Goal: Task Accomplishment & Management: Complete application form

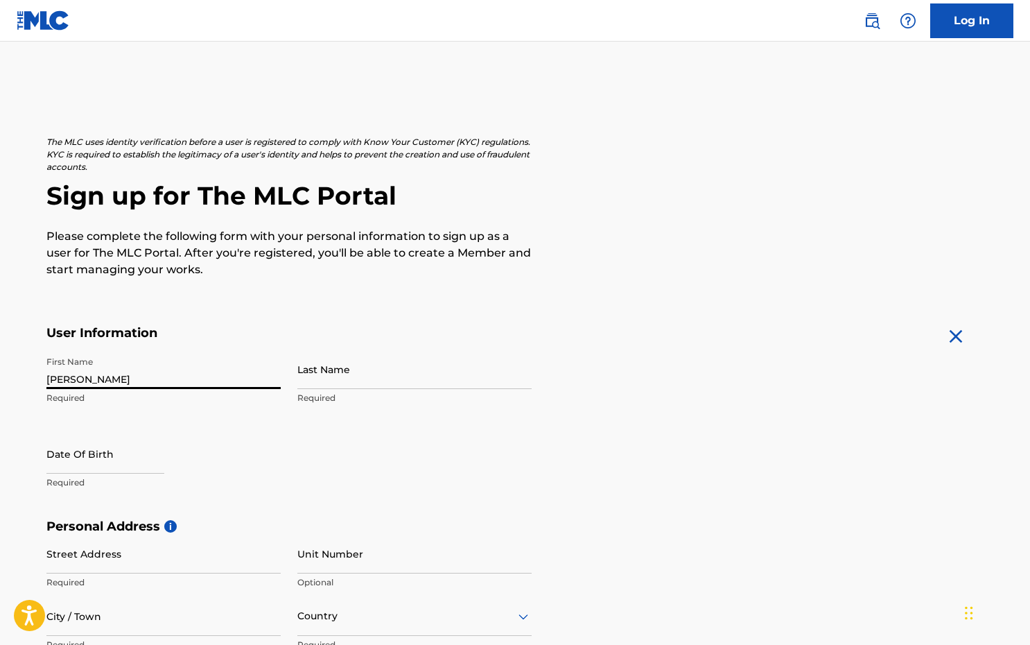
type input "[PERSON_NAME]"
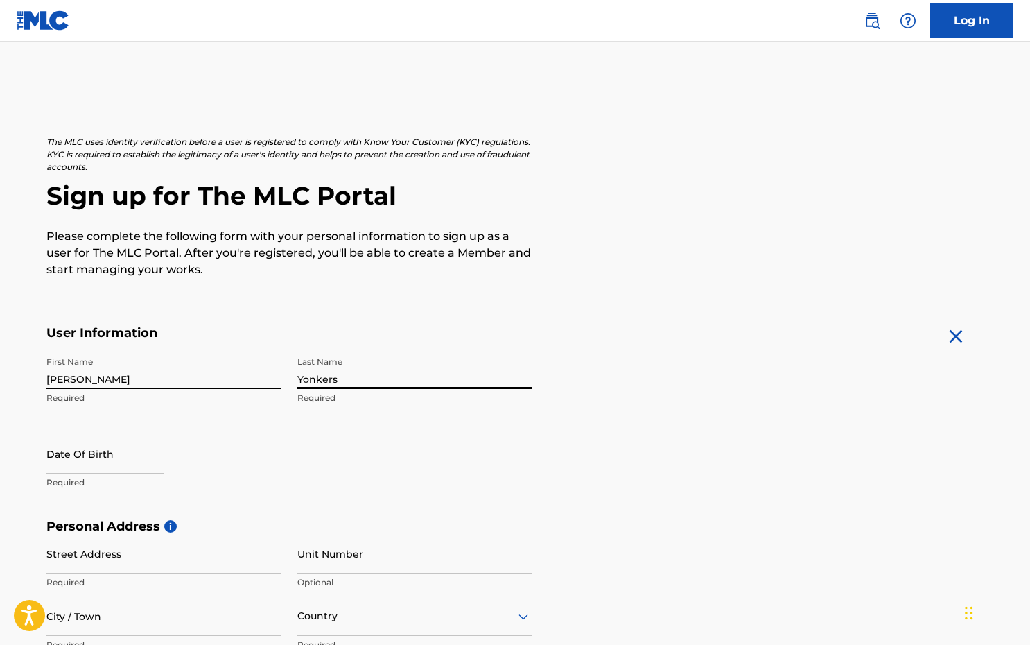
type input "Yonkers"
select select "8"
select select "2025"
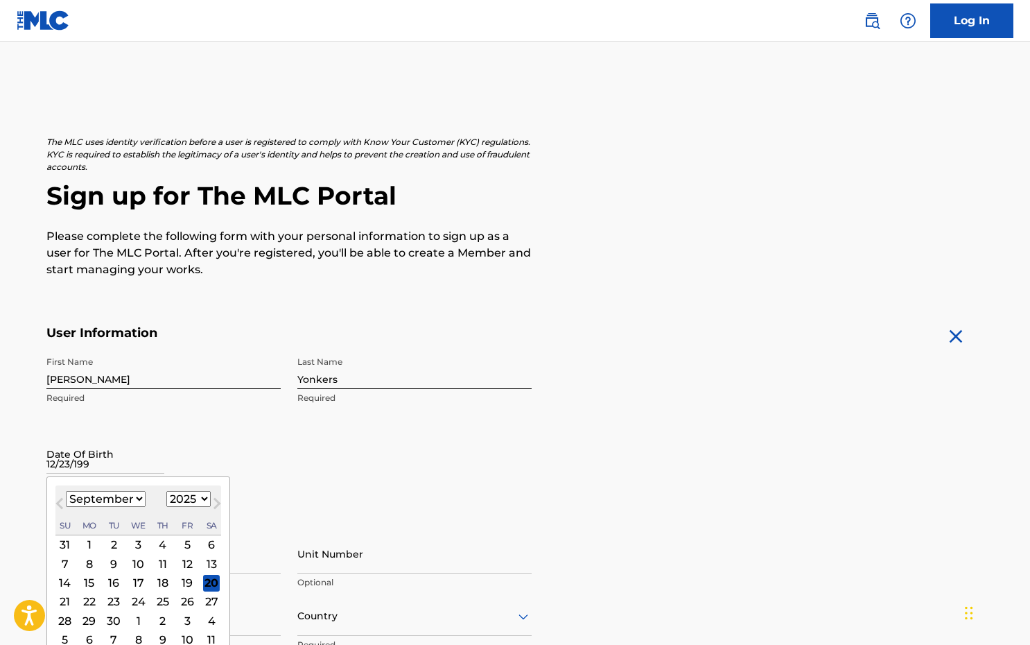
type input "[DATE]"
click at [327, 459] on div "First Name [PERSON_NAME] Last Name Yonkers Required Date Of Birth [DEMOGRAPHIC_…" at bounding box center [288, 433] width 485 height 169
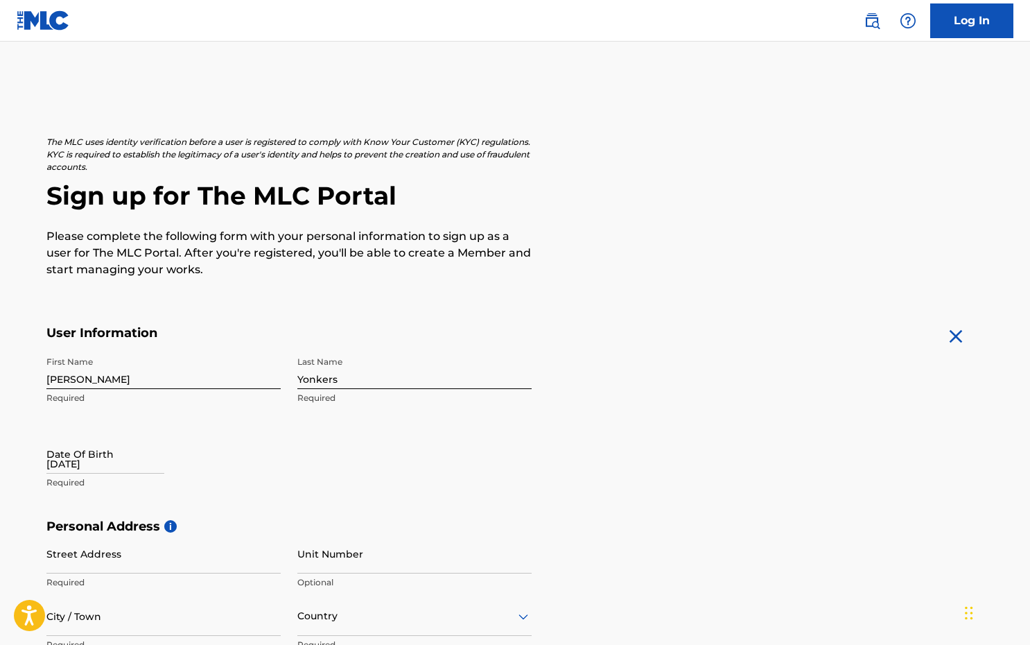
select select "8"
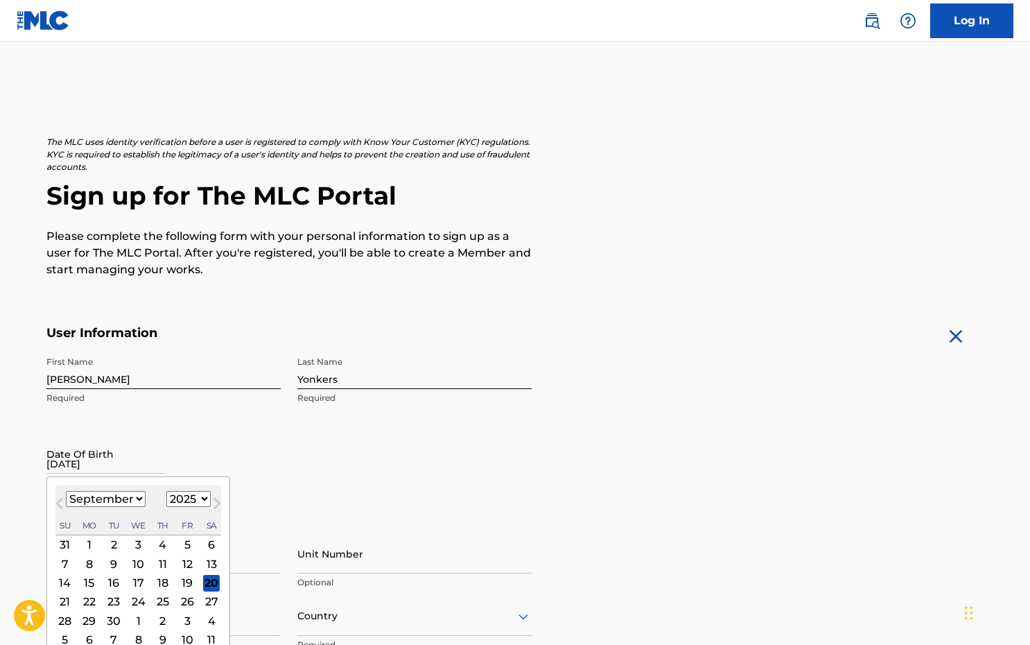
click at [137, 465] on input "[DATE]" at bounding box center [105, 454] width 118 height 40
select select "1991"
select select "11"
click at [88, 594] on div "23" at bounding box center [89, 601] width 17 height 17
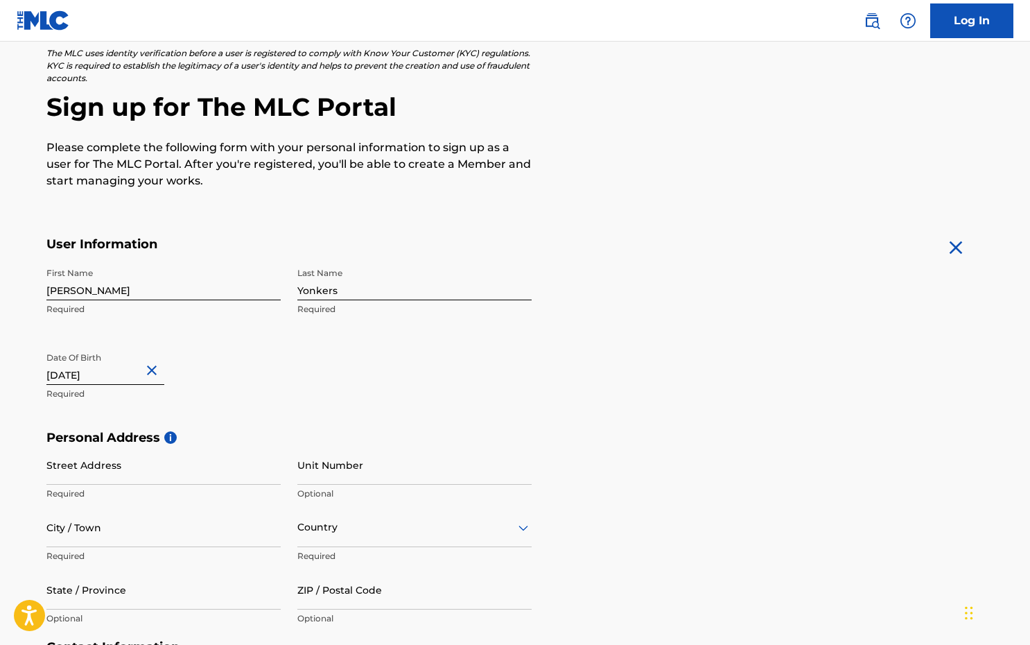
scroll to position [95, 0]
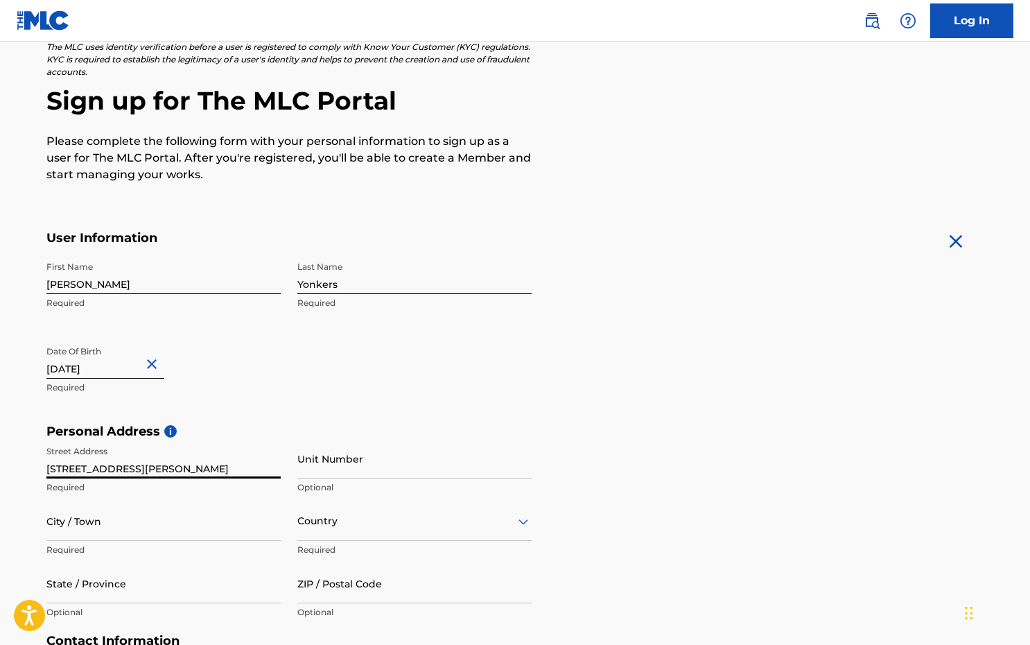
type input "[STREET_ADDRESS][PERSON_NAME]"
type input "Papillion"
click at [504, 514] on div "option , selected. Select is focused ,type to refine list, press Down to open t…" at bounding box center [414, 521] width 234 height 40
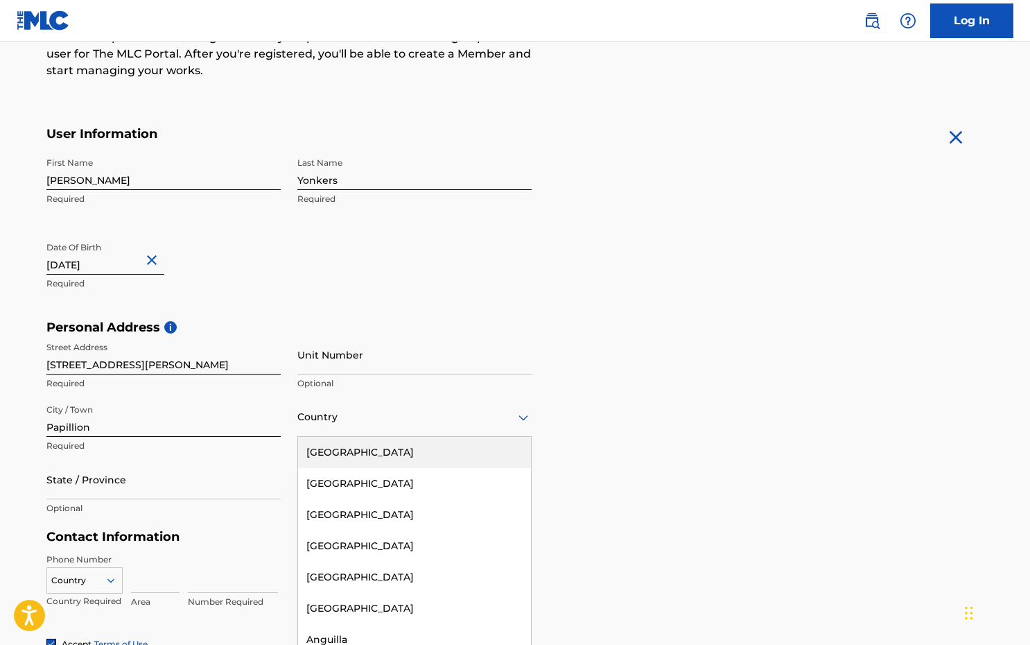
click at [429, 458] on div "[GEOGRAPHIC_DATA]" at bounding box center [414, 452] width 233 height 31
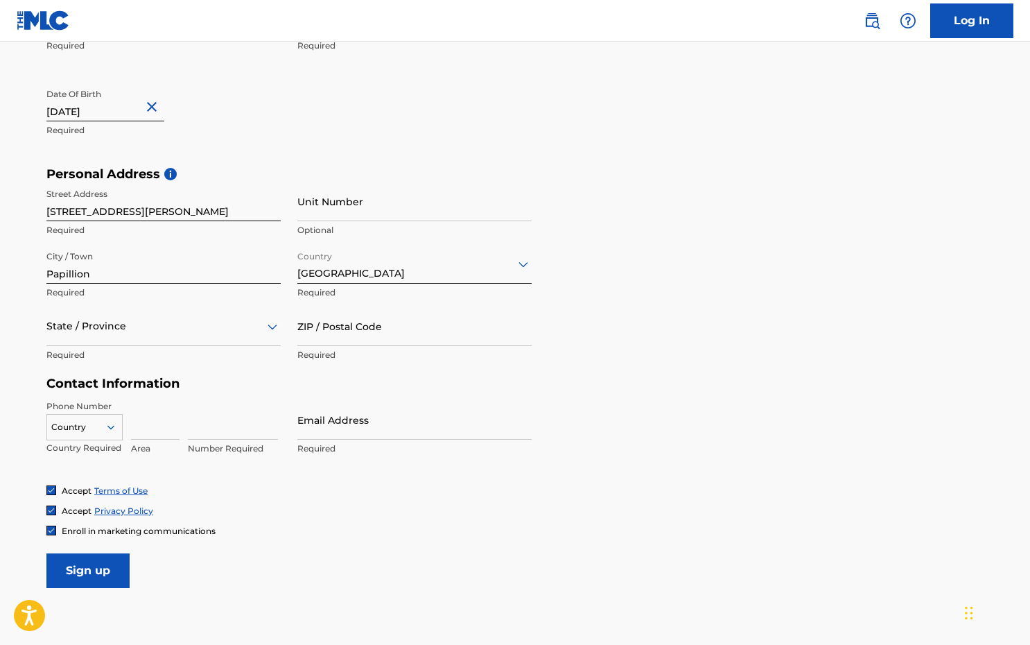
scroll to position [356, 0]
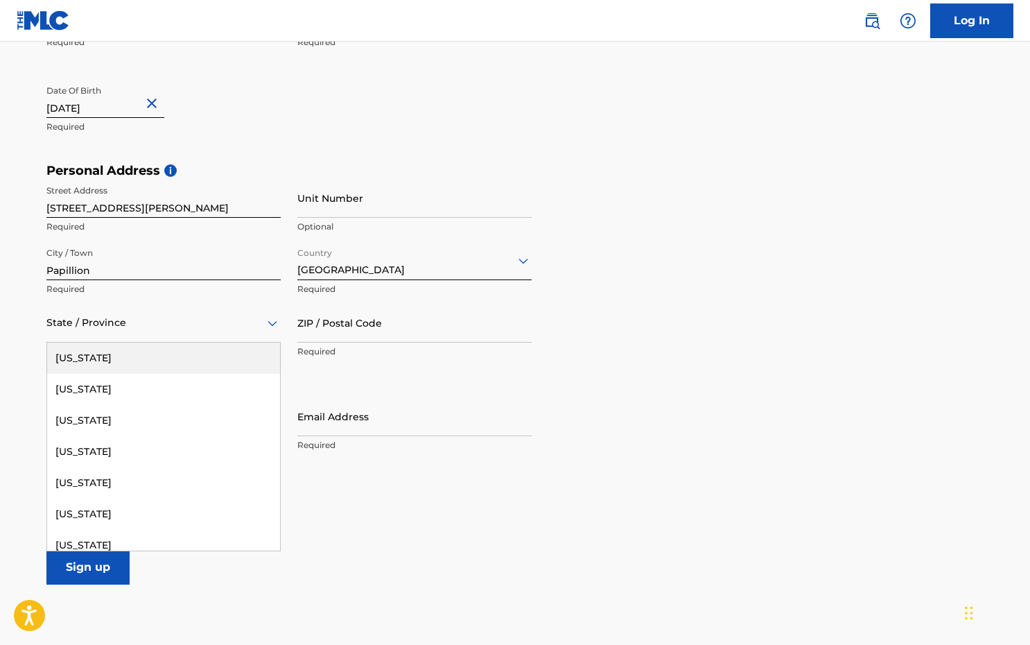
click at [241, 318] on div at bounding box center [163, 322] width 234 height 17
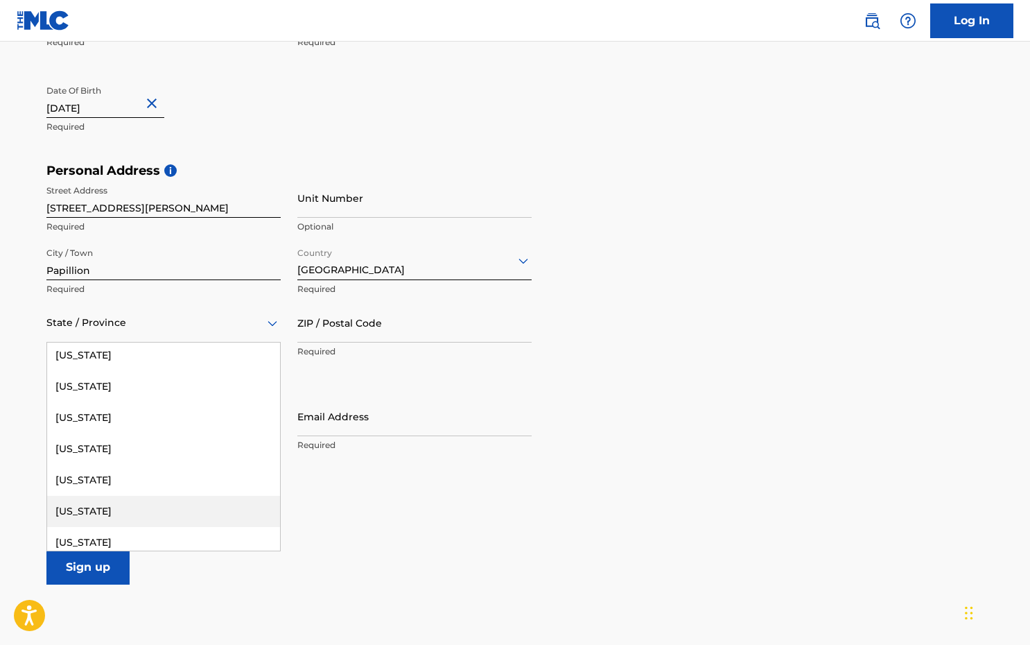
scroll to position [876, 0]
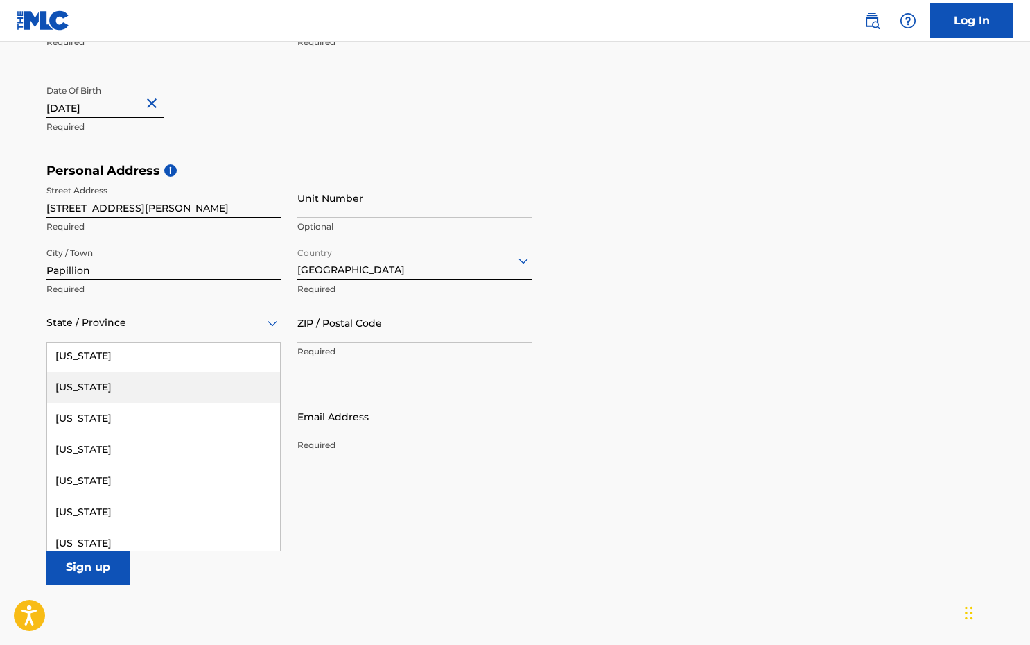
click at [146, 392] on div "[US_STATE]" at bounding box center [163, 387] width 233 height 31
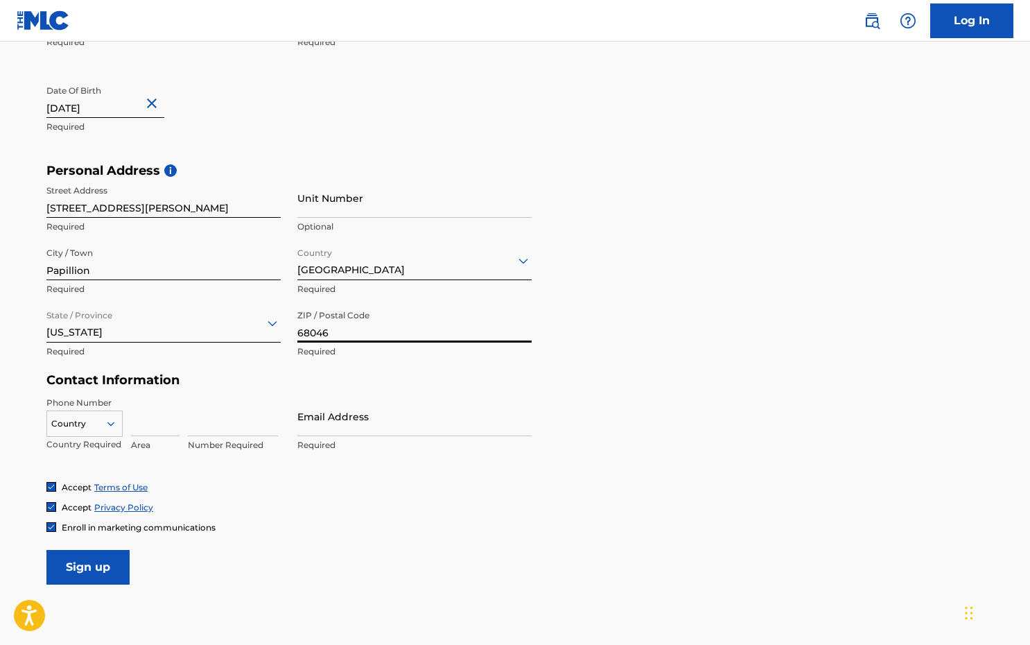
type input "68046"
click at [164, 422] on input at bounding box center [155, 417] width 49 height 40
type input "402"
type input "5758907"
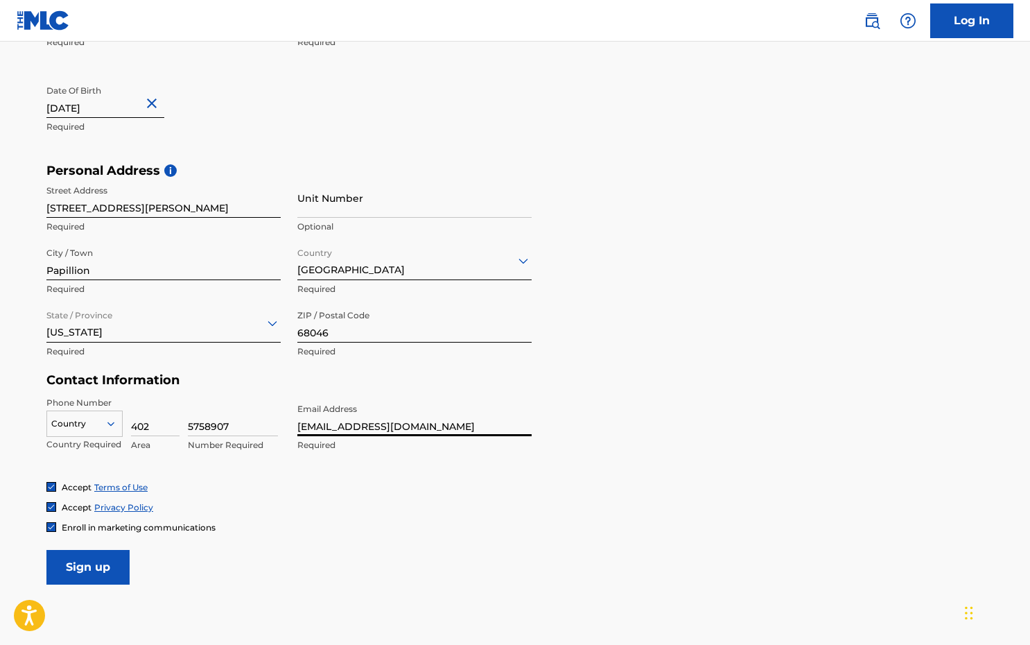
type input "[EMAIL_ADDRESS][DOMAIN_NAME]"
click at [50, 527] on img at bounding box center [51, 527] width 8 height 8
click at [50, 525] on div at bounding box center [51, 527] width 10 height 10
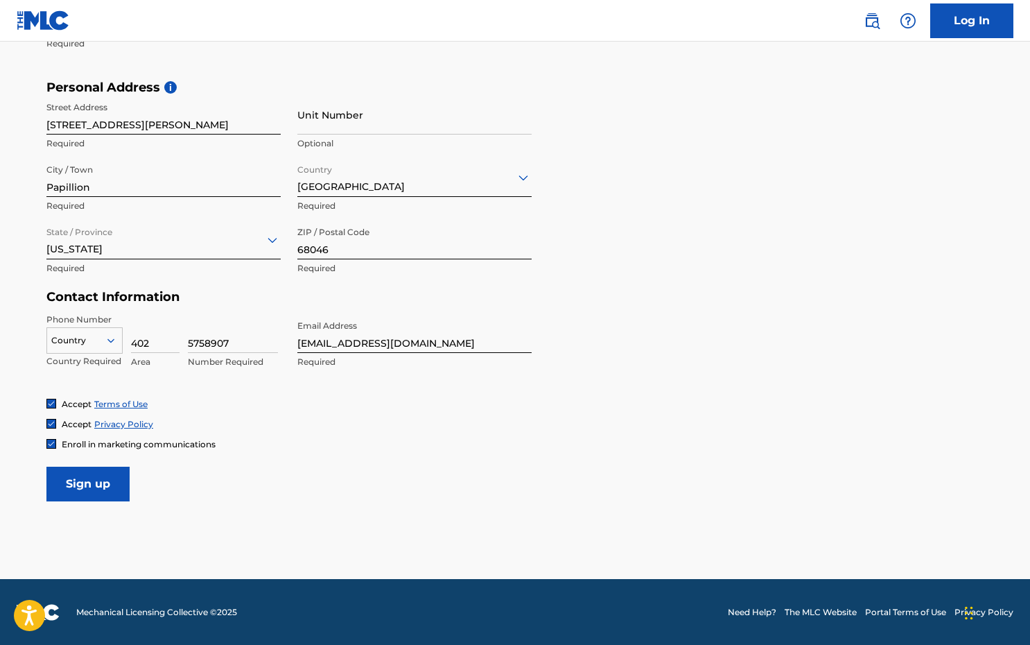
scroll to position [438, 0]
click at [117, 480] on input "Sign up" at bounding box center [87, 484] width 83 height 35
click at [108, 336] on icon at bounding box center [111, 341] width 12 height 12
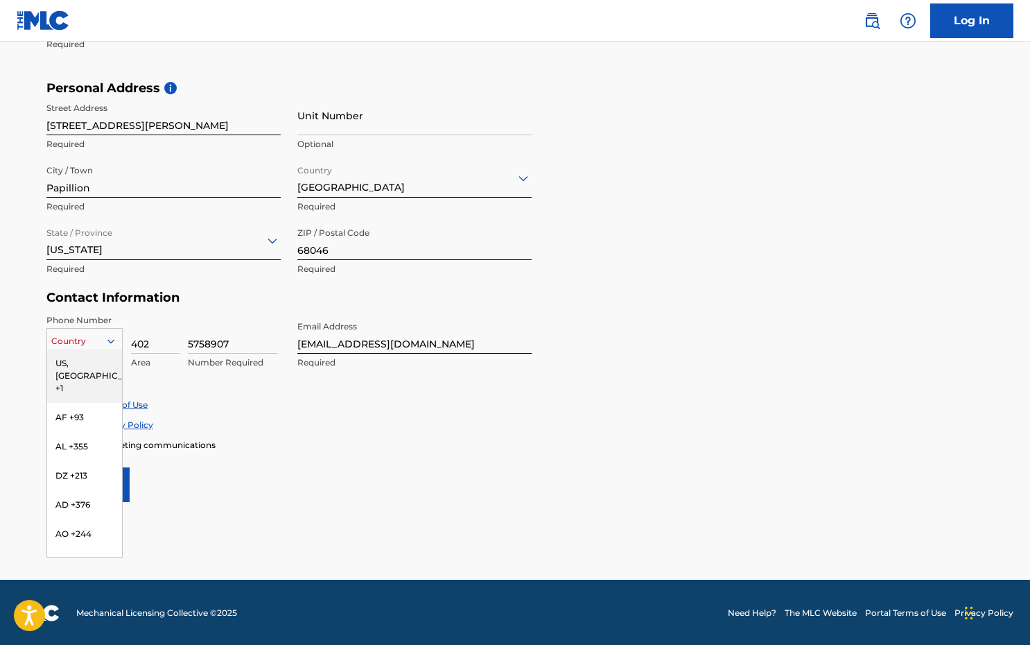
click at [92, 363] on div "US, [GEOGRAPHIC_DATA] +1" at bounding box center [84, 376] width 75 height 54
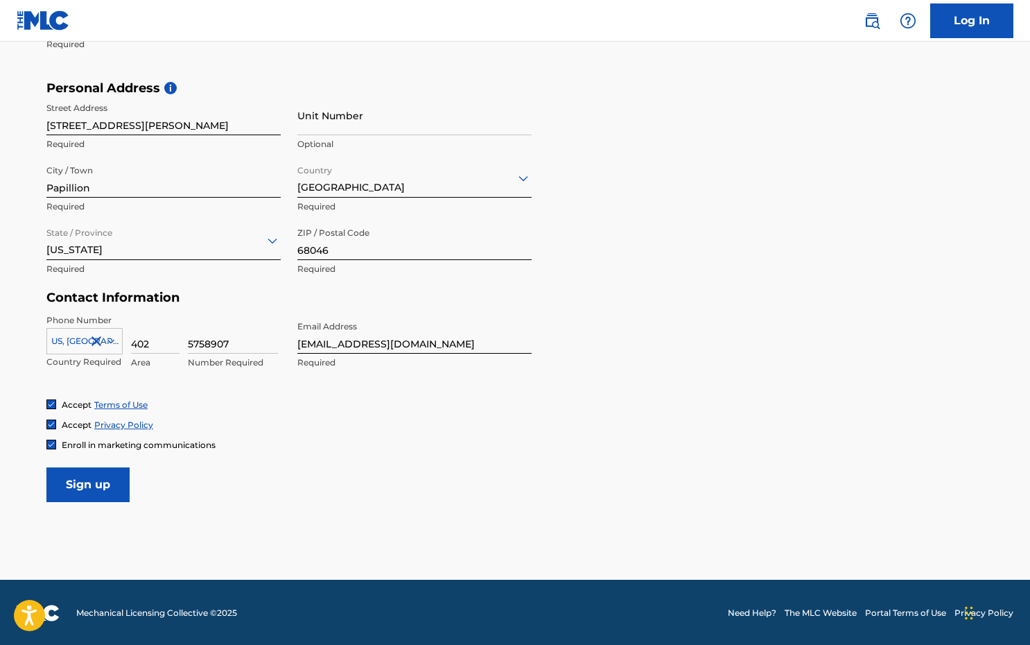
click at [109, 492] on input "Sign up" at bounding box center [87, 484] width 83 height 35
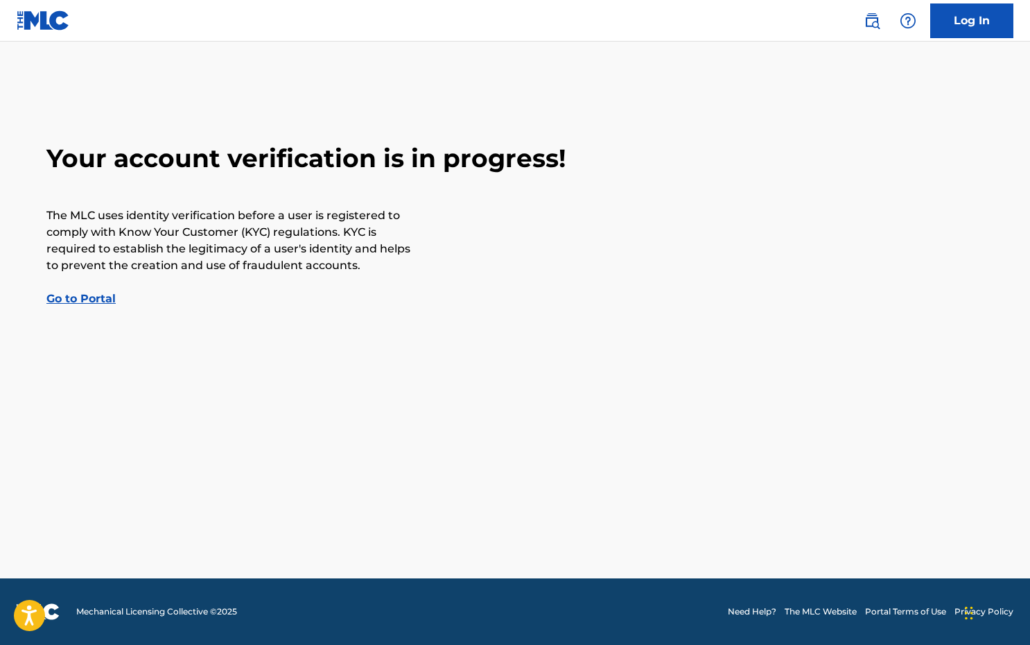
click at [115, 291] on div "Your account verification is in progress! The MLC uses identity verification be…" at bounding box center [515, 225] width 971 height 164
click at [100, 298] on link "Go to Portal" at bounding box center [80, 298] width 69 height 13
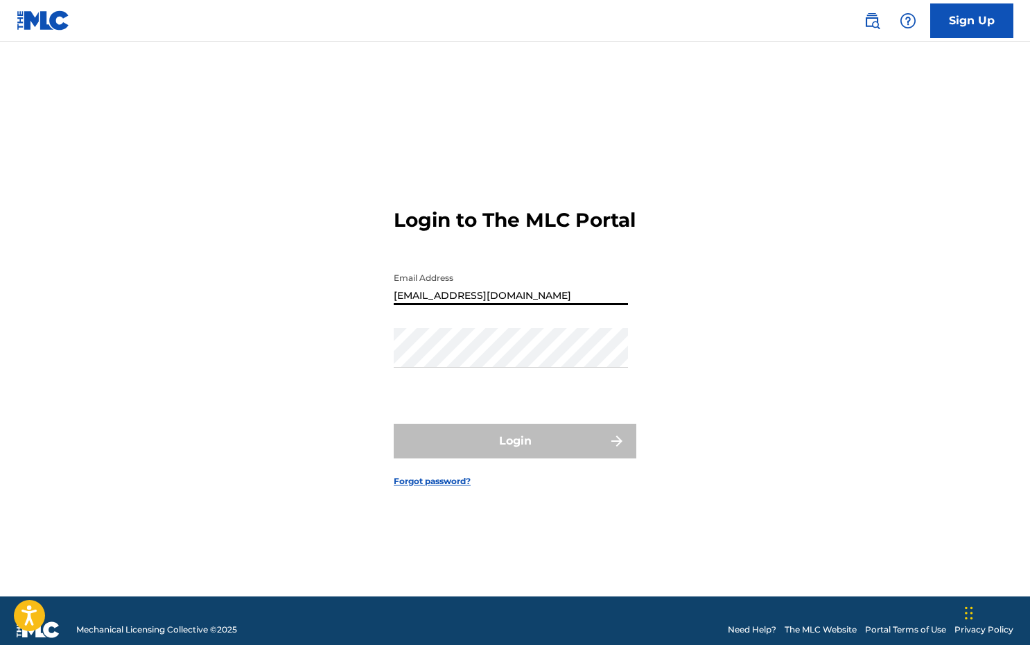
type input "[EMAIL_ADDRESS][DOMAIN_NAME]"
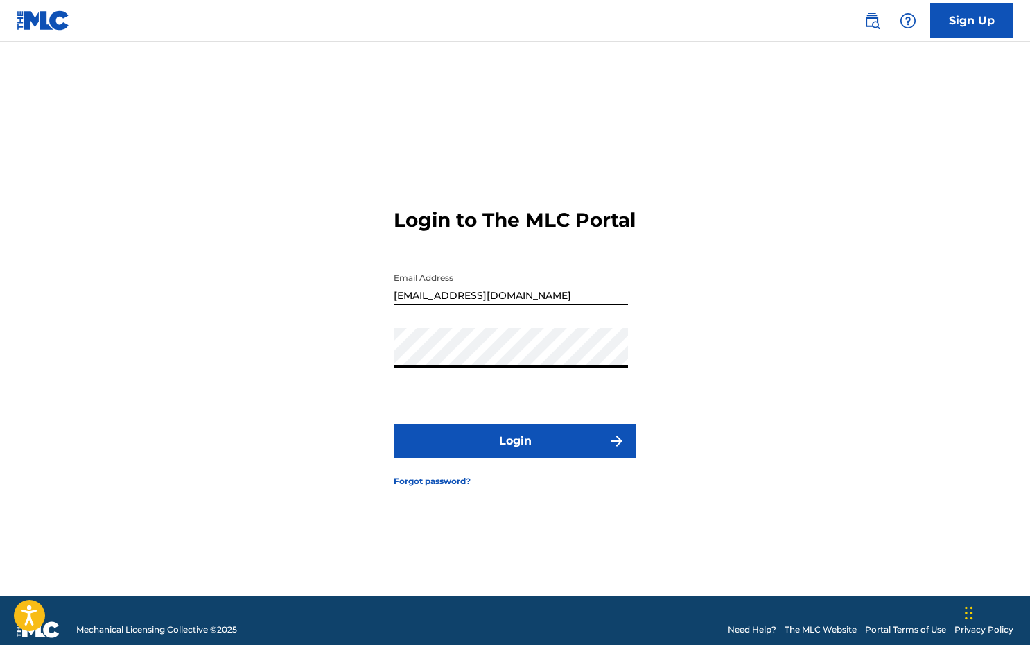
click at [515, 453] on button "Login" at bounding box center [515, 441] width 243 height 35
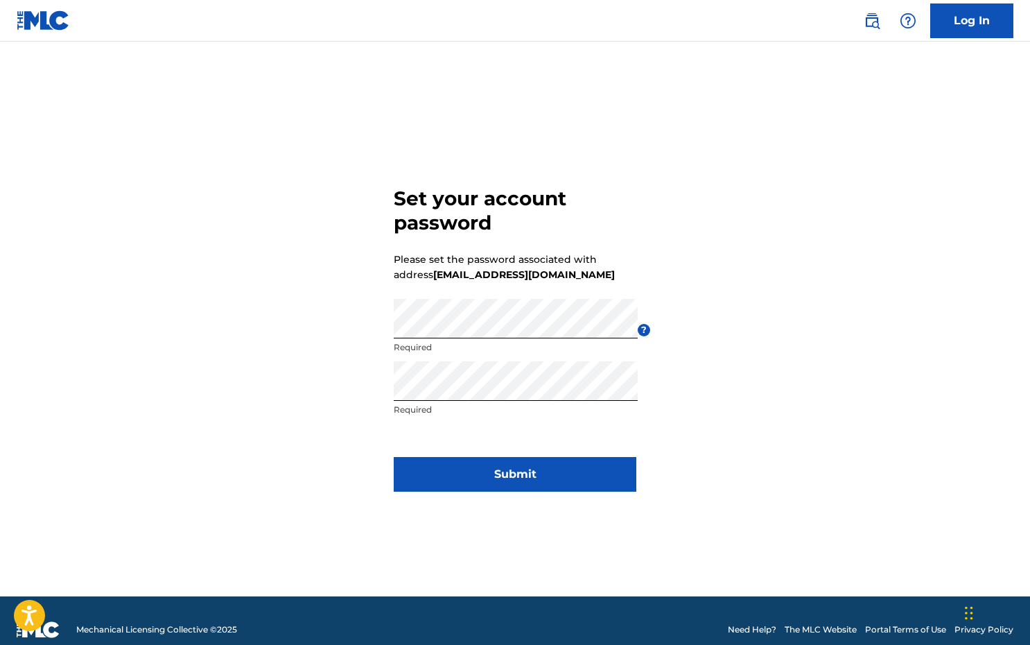
click at [477, 467] on button "Submit" at bounding box center [515, 474] width 243 height 35
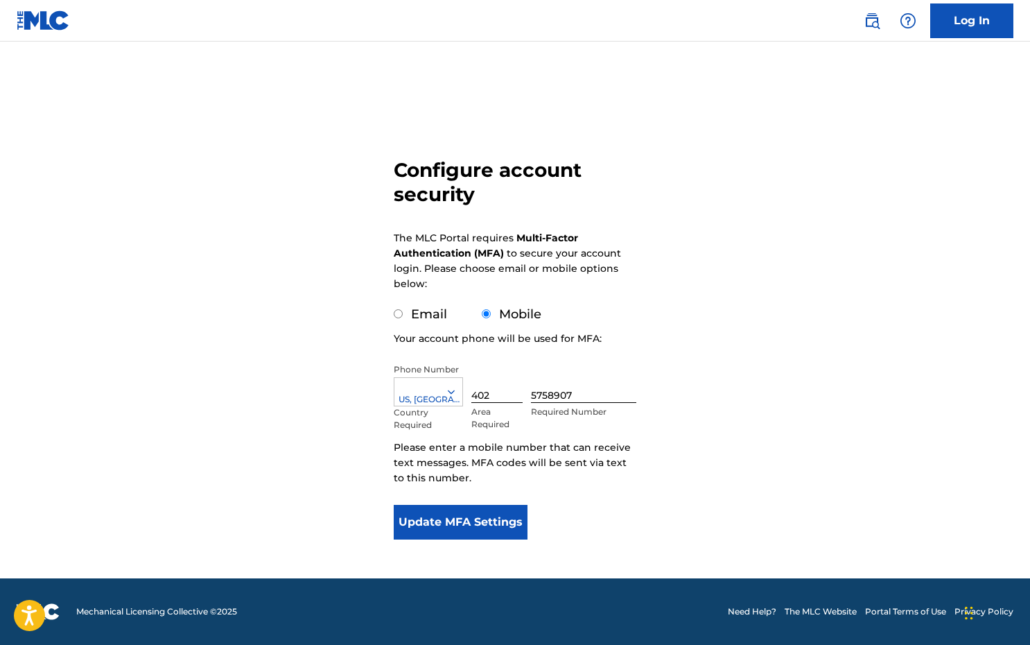
scroll to position [22, 0]
click at [484, 526] on button "Update MFA Settings" at bounding box center [461, 522] width 134 height 35
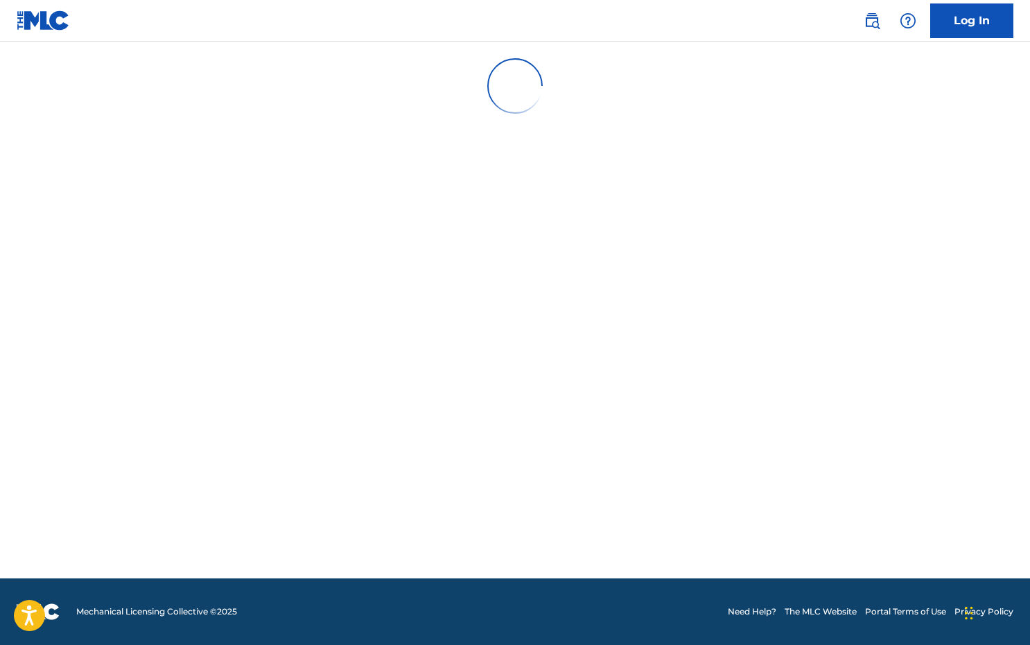
scroll to position [0, 0]
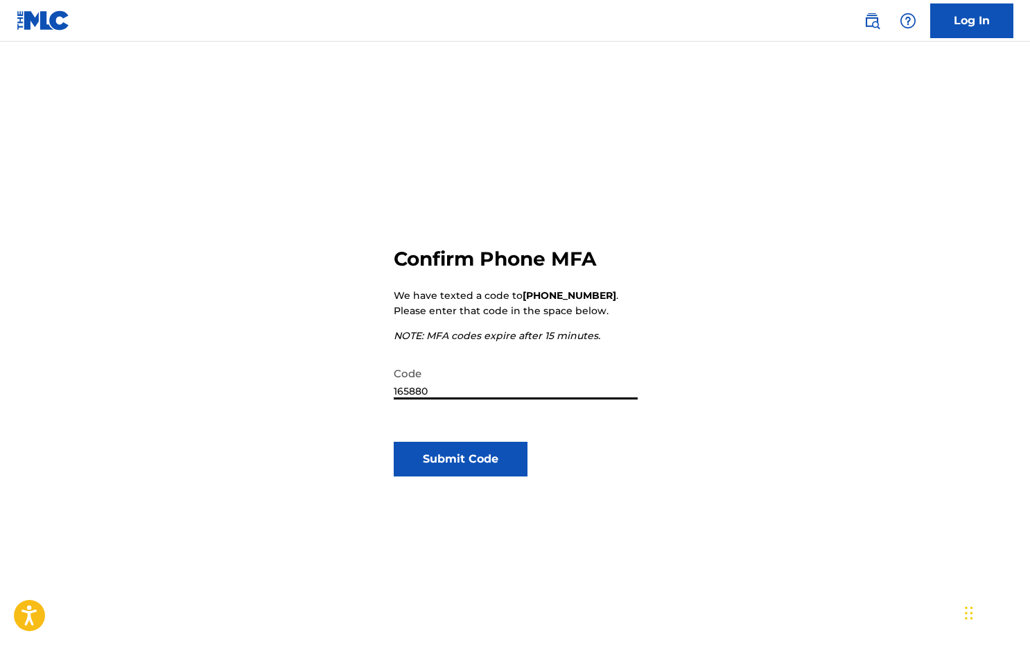
type input "165880"
click at [474, 462] on button "Submit Code" at bounding box center [461, 459] width 134 height 35
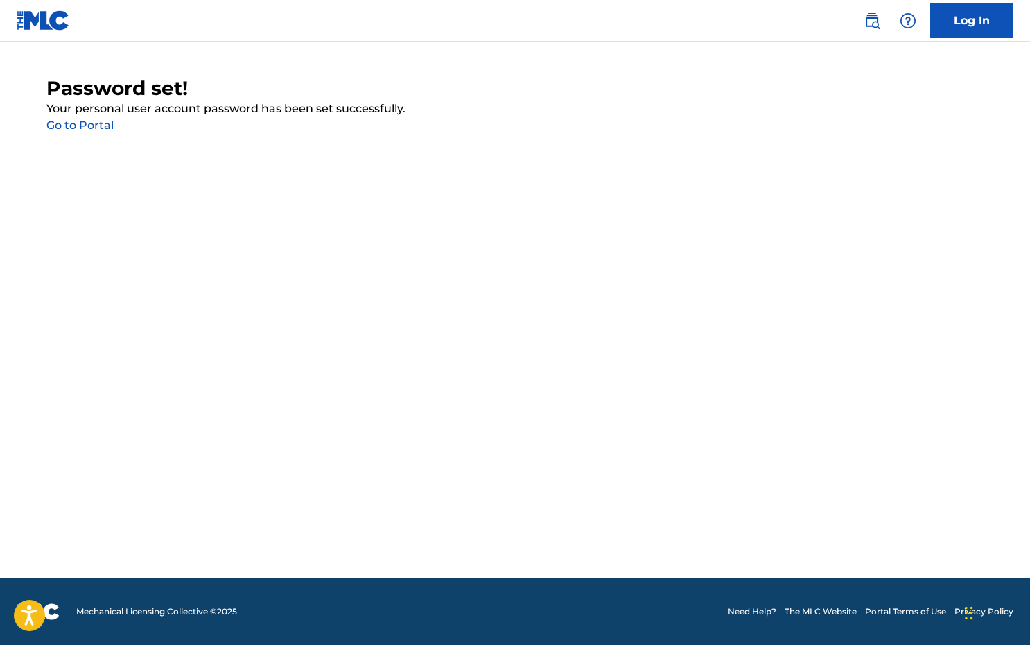
click at [103, 124] on link "Go to Portal" at bounding box center [79, 125] width 67 height 13
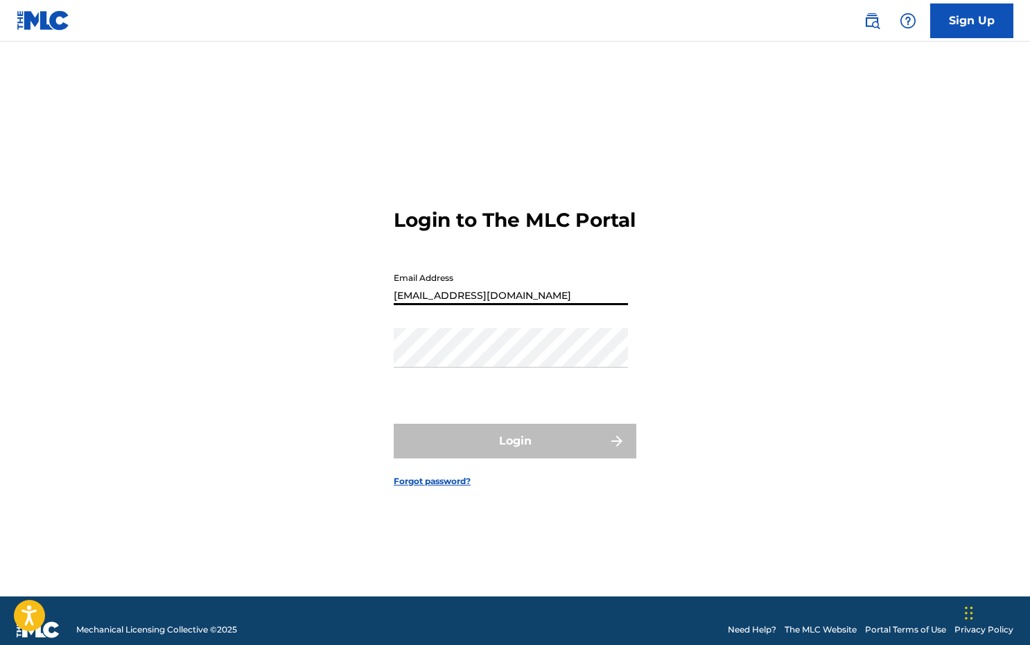
type input "[EMAIL_ADDRESS][DOMAIN_NAME]"
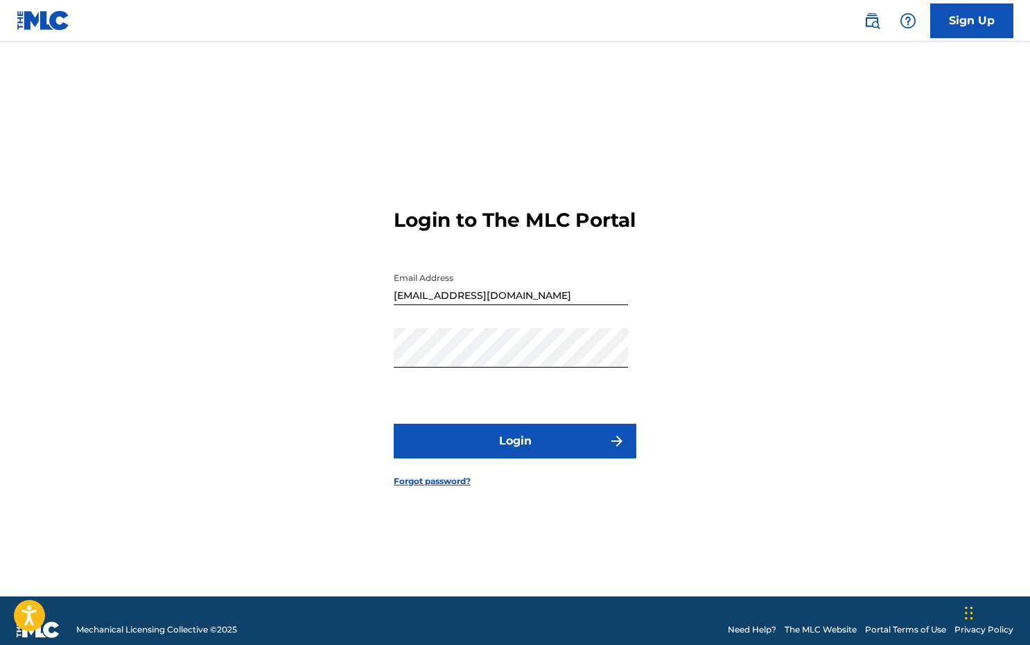
click at [524, 458] on button "Login" at bounding box center [515, 441] width 243 height 35
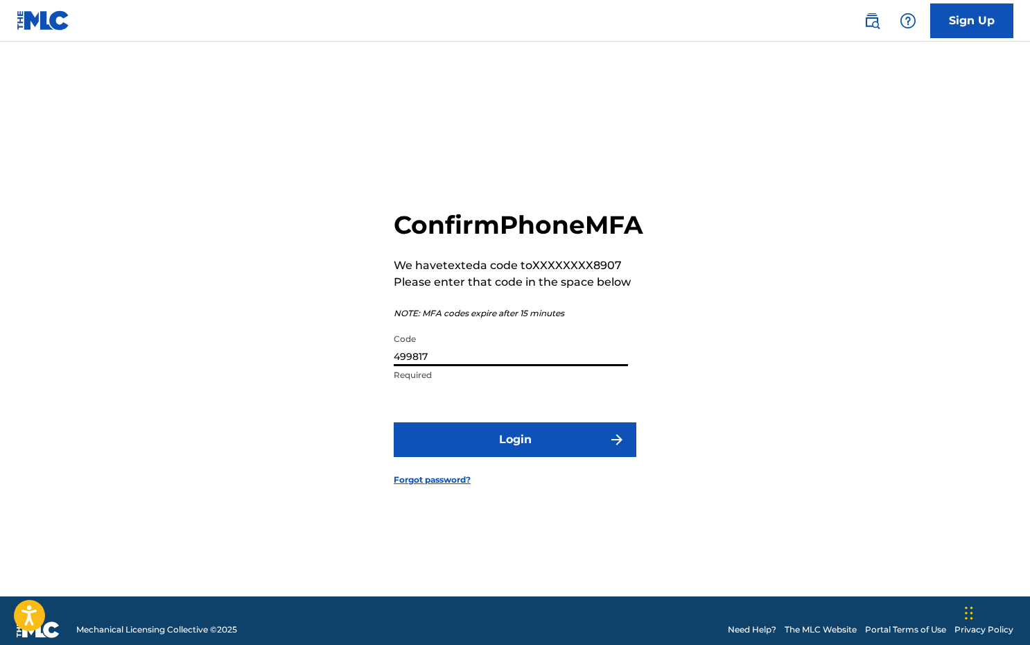
type input "499817"
click at [499, 456] on button "Login" at bounding box center [515, 439] width 243 height 35
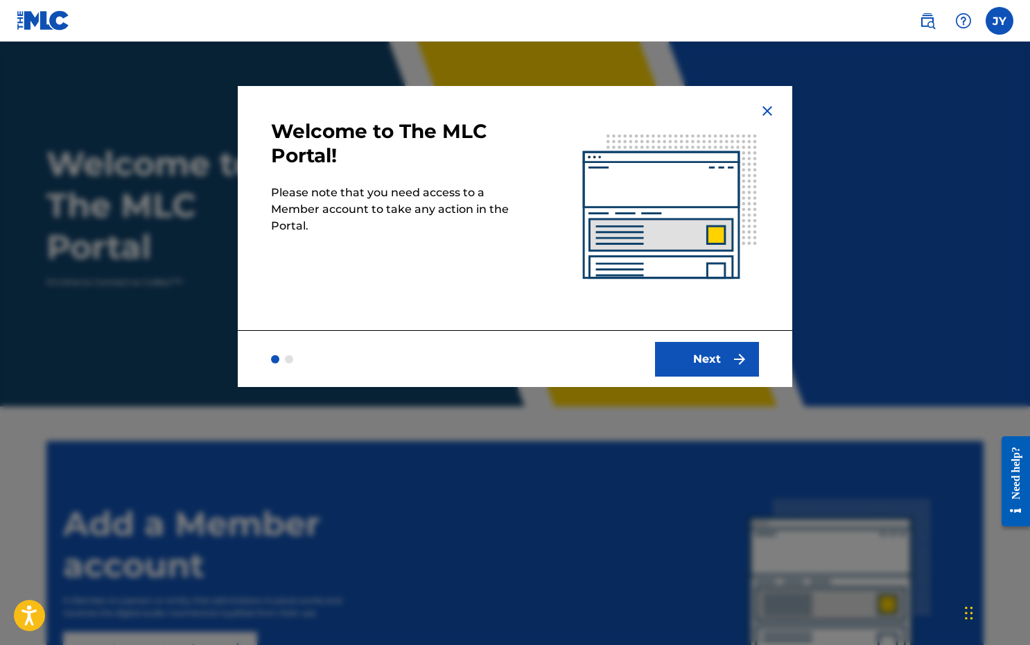
click at [726, 351] on button "Next" at bounding box center [707, 359] width 104 height 35
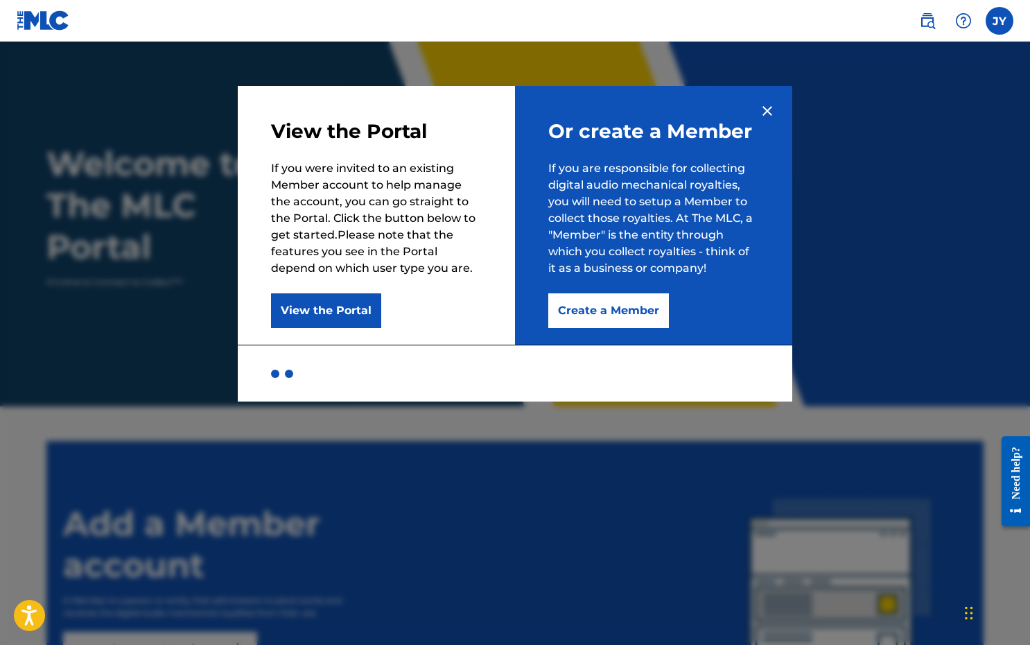
click at [578, 307] on button "Create a Member" at bounding box center [608, 310] width 121 height 35
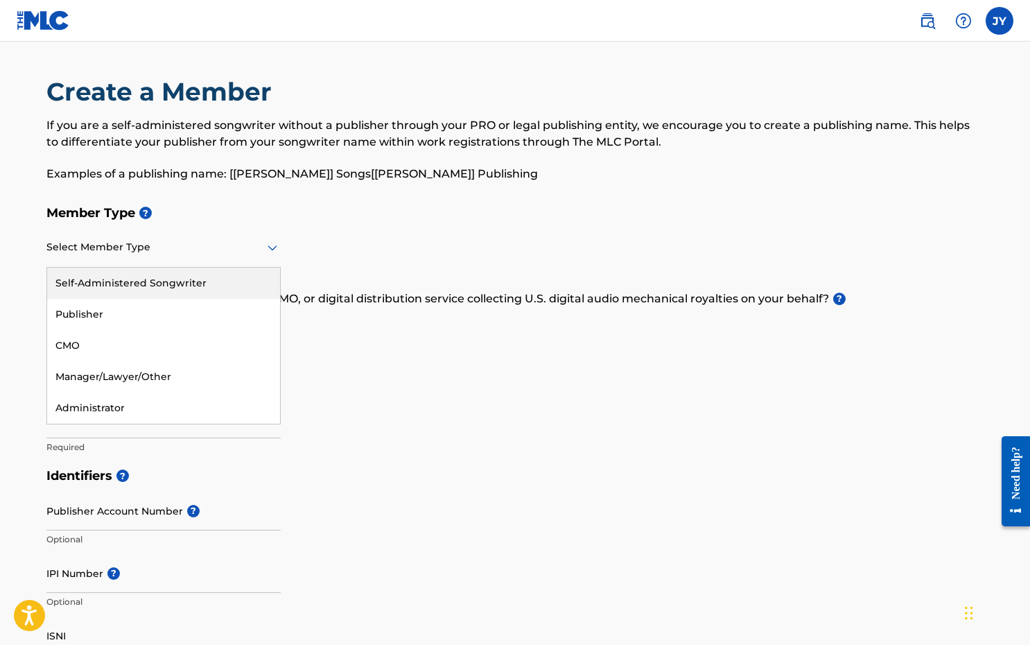
click at [263, 252] on div at bounding box center [163, 247] width 234 height 17
click at [216, 288] on div "Self-Administered Songwriter" at bounding box center [163, 283] width 233 height 31
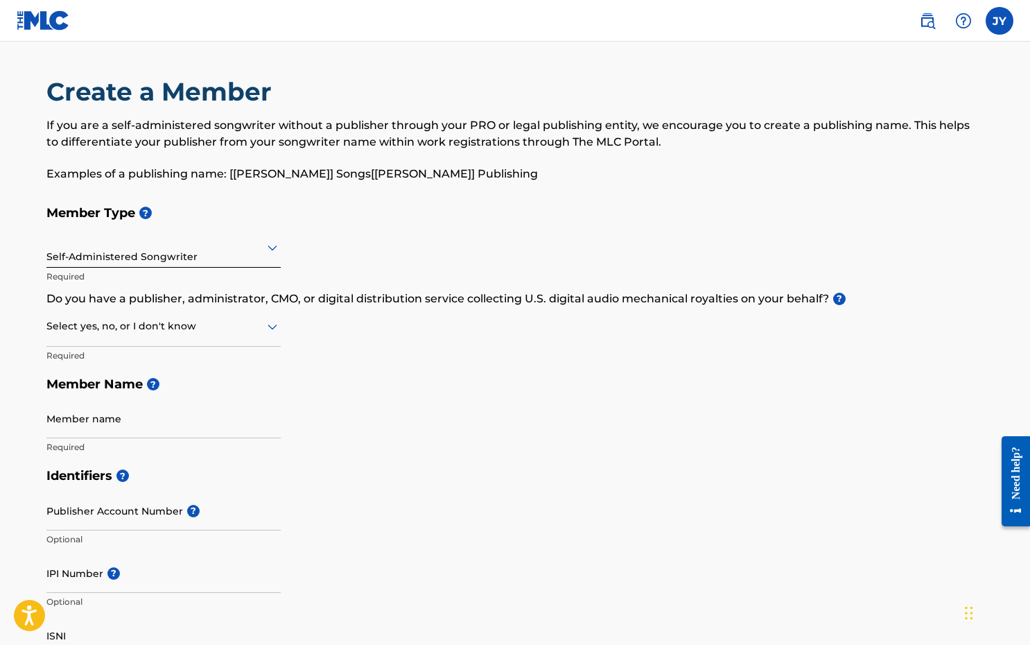
click at [272, 323] on icon at bounding box center [272, 326] width 17 height 17
click at [189, 395] on div "No" at bounding box center [163, 393] width 233 height 31
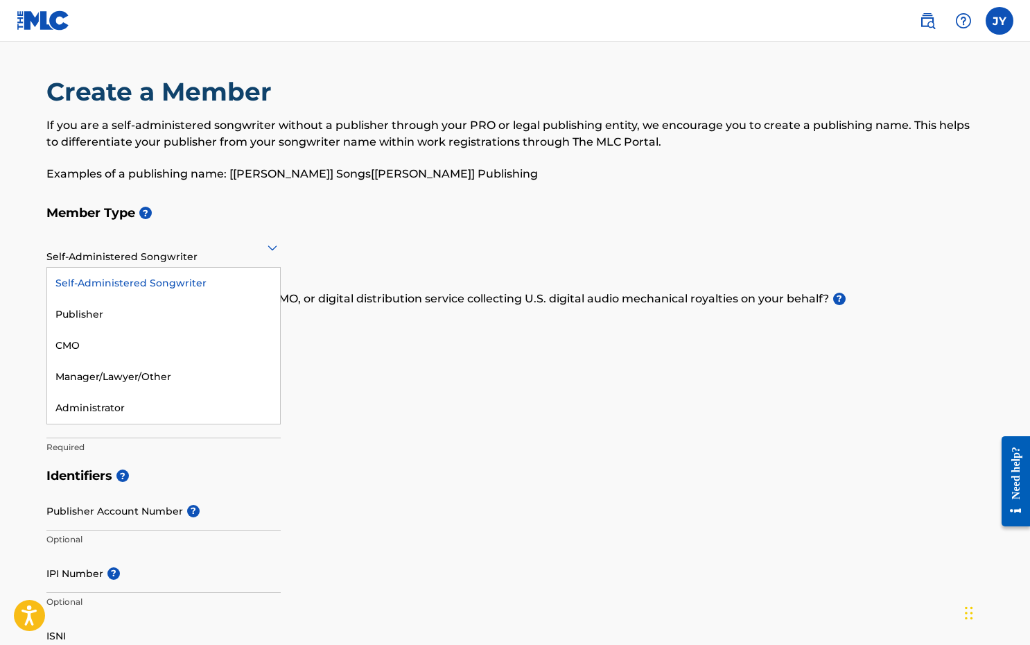
click at [274, 254] on icon at bounding box center [272, 247] width 17 height 17
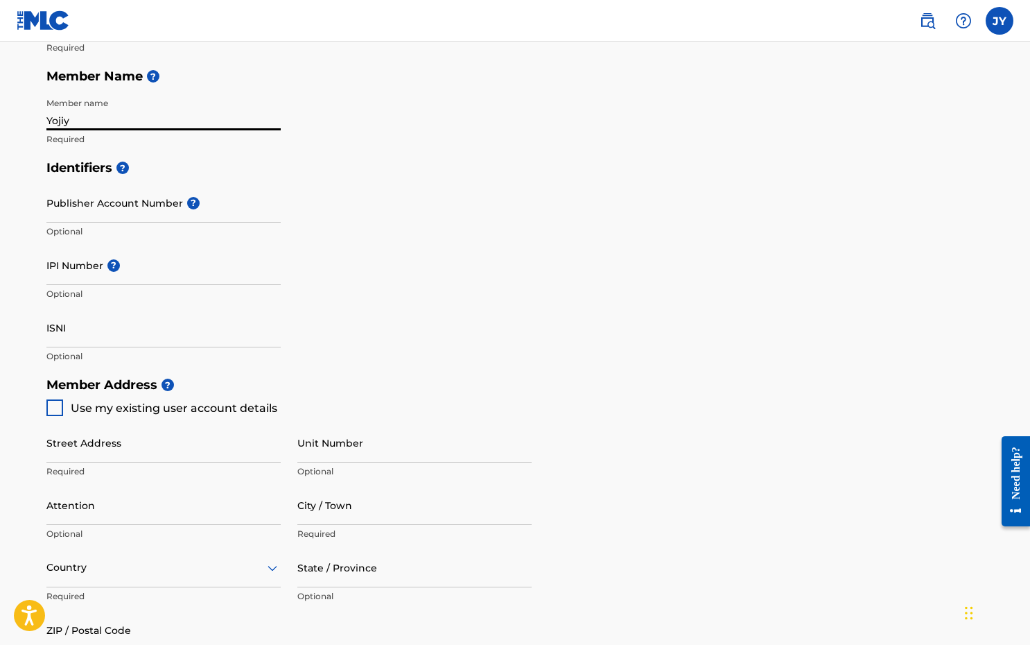
scroll to position [318, 0]
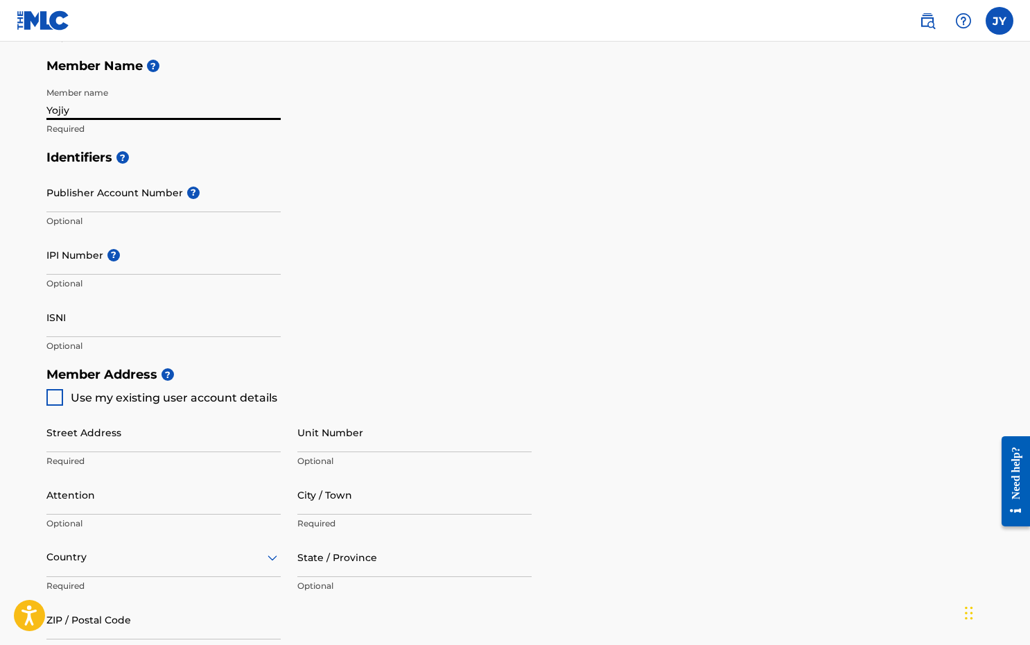
type input "Yojiy"
click at [55, 399] on div at bounding box center [54, 397] width 17 height 17
type input "[STREET_ADDRESS][PERSON_NAME]"
type input "Papillion"
type input "68046"
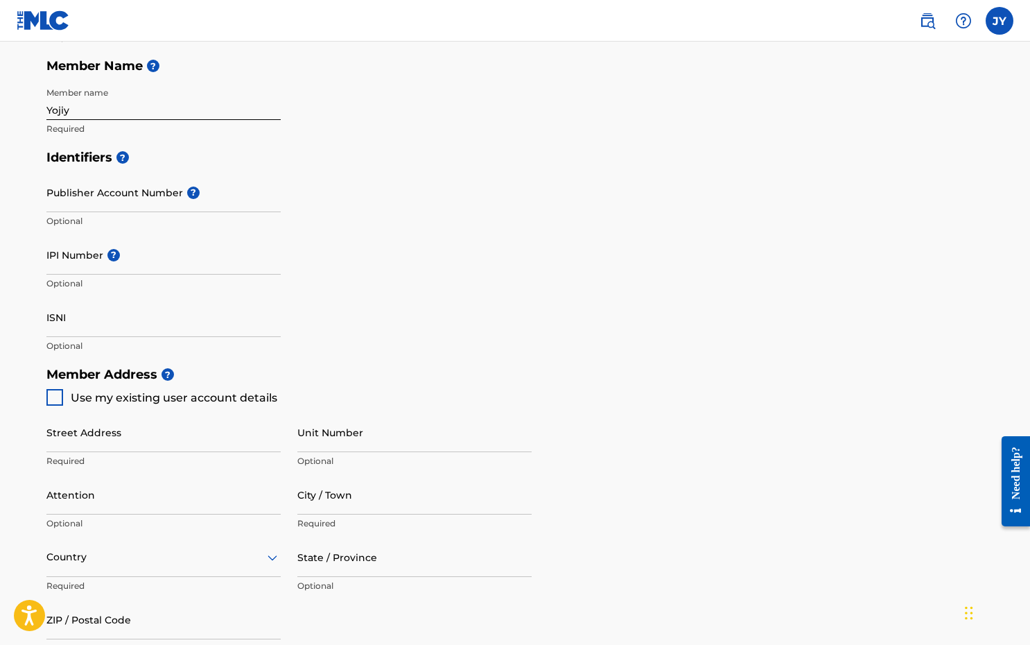
type input "402"
type input "5758907"
type input "[EMAIL_ADDRESS][DOMAIN_NAME]"
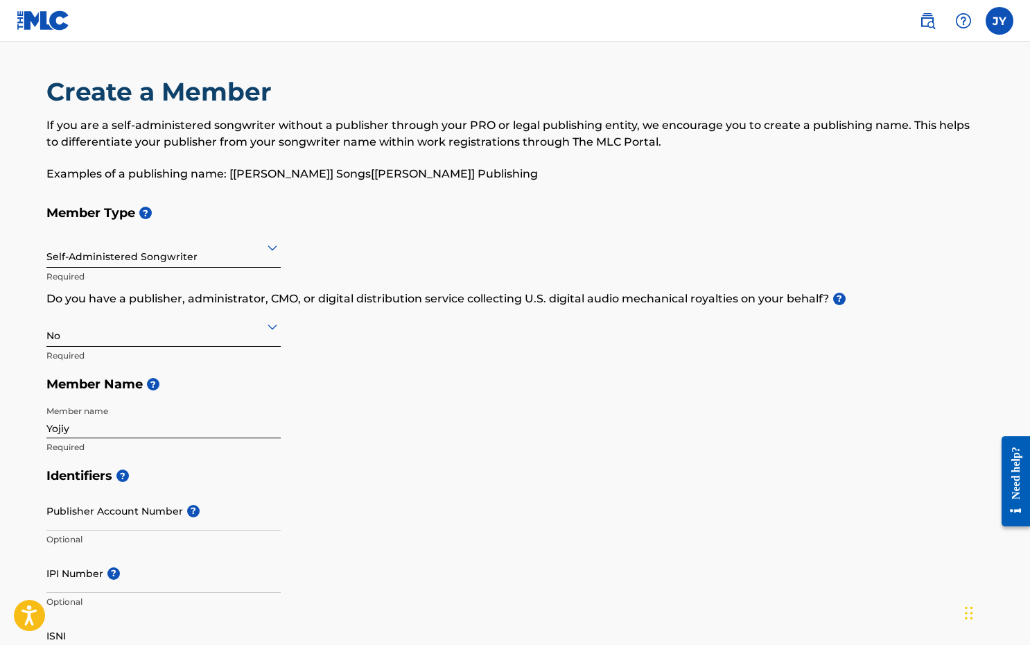
scroll to position [0, 0]
click at [71, 425] on input "Yojiy" at bounding box center [163, 419] width 234 height 40
type input "Y"
type input "John Yonkers"
click at [386, 459] on div "Member Type ? Self-Administered Songwriter Required Do you have a publisher, ad…" at bounding box center [514, 329] width 937 height 263
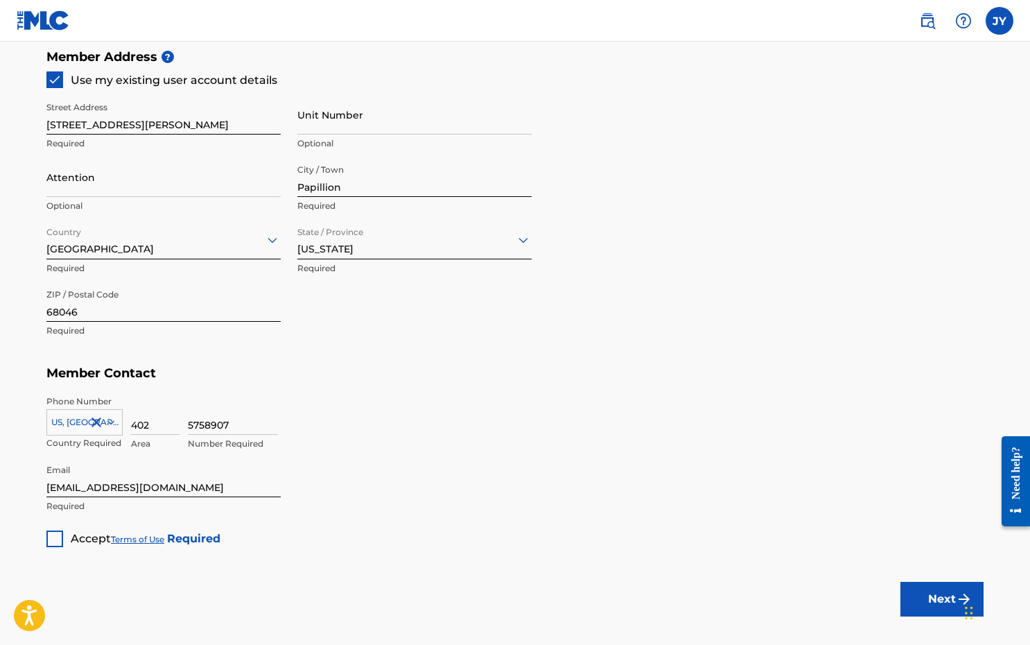
scroll to position [639, 0]
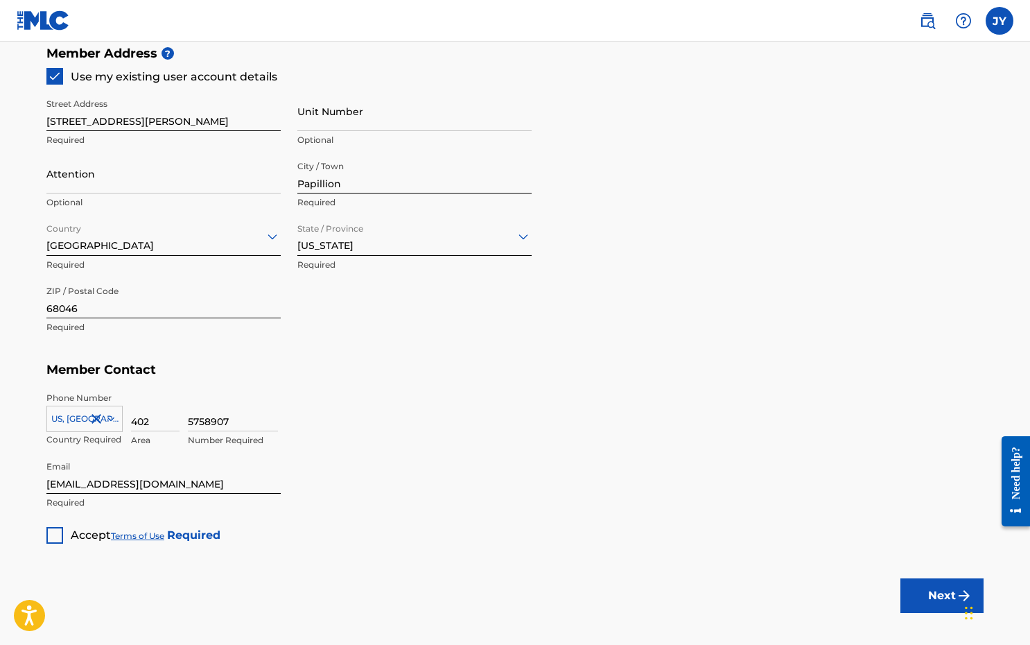
click at [60, 528] on div at bounding box center [54, 535] width 17 height 17
click at [937, 590] on button "Next" at bounding box center [942, 595] width 83 height 35
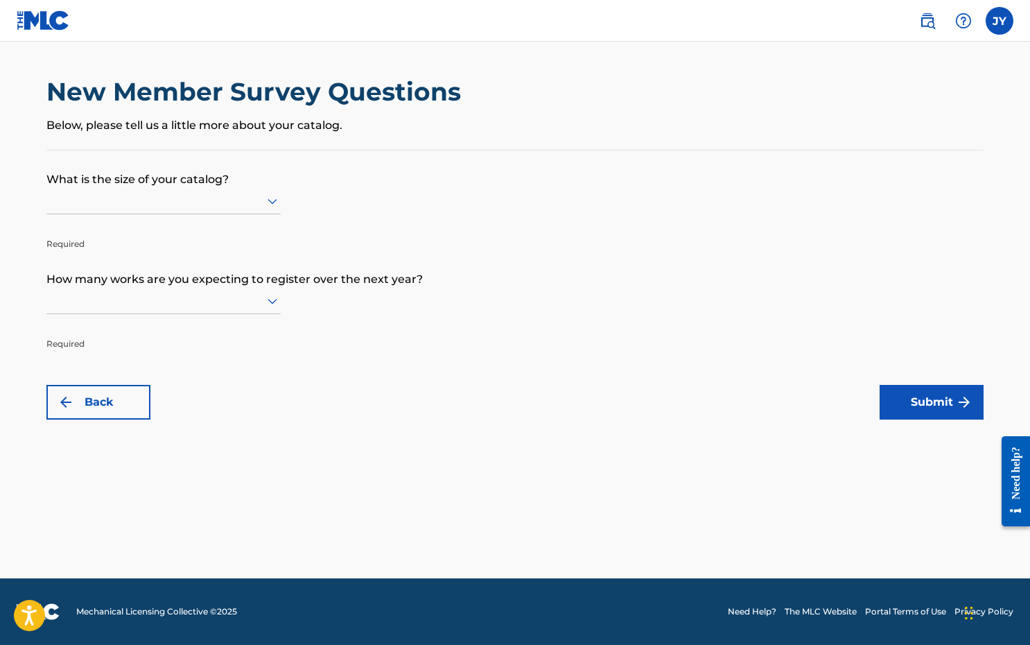
click at [273, 205] on icon at bounding box center [272, 201] width 17 height 17
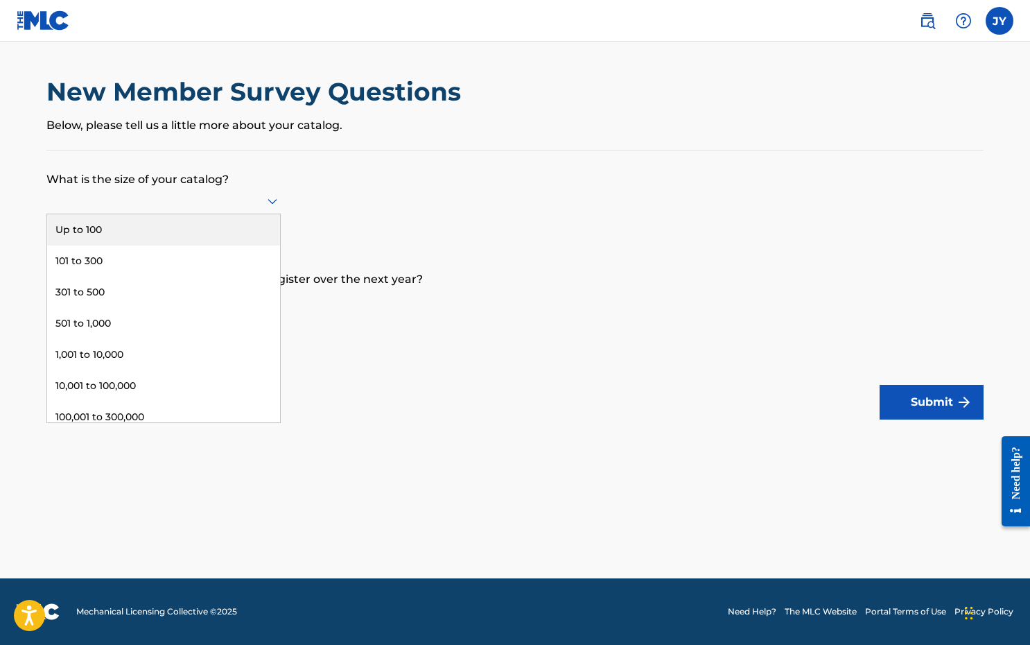
click at [213, 240] on div "Up to 100" at bounding box center [163, 229] width 233 height 31
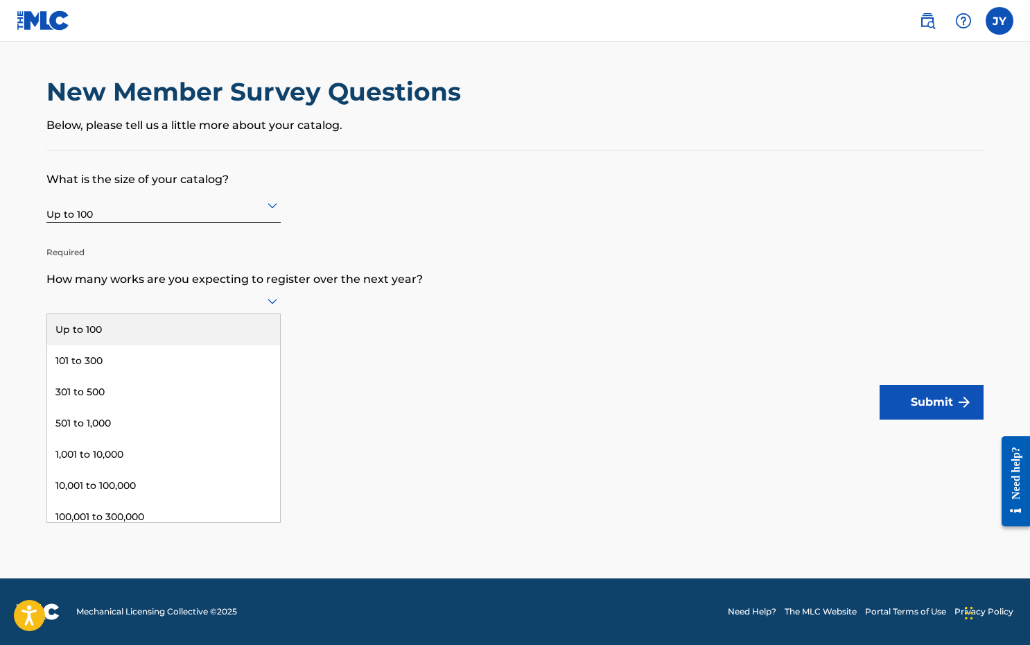
click at [275, 304] on icon at bounding box center [273, 302] width 10 height 6
click at [227, 338] on div "Up to 100" at bounding box center [163, 329] width 233 height 31
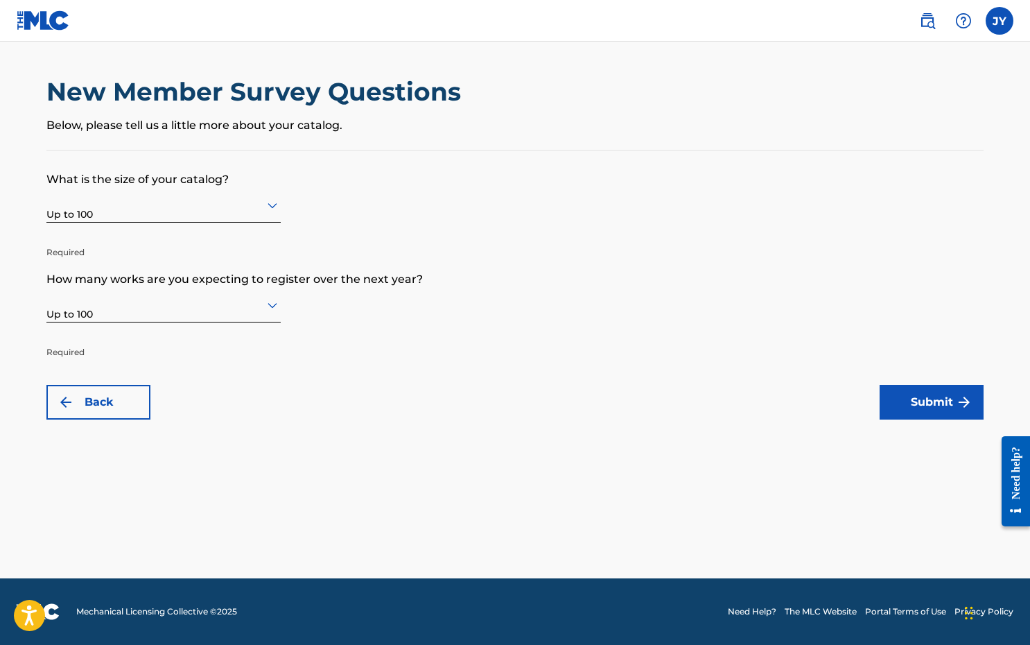
click at [905, 397] on button "Submit" at bounding box center [932, 402] width 104 height 35
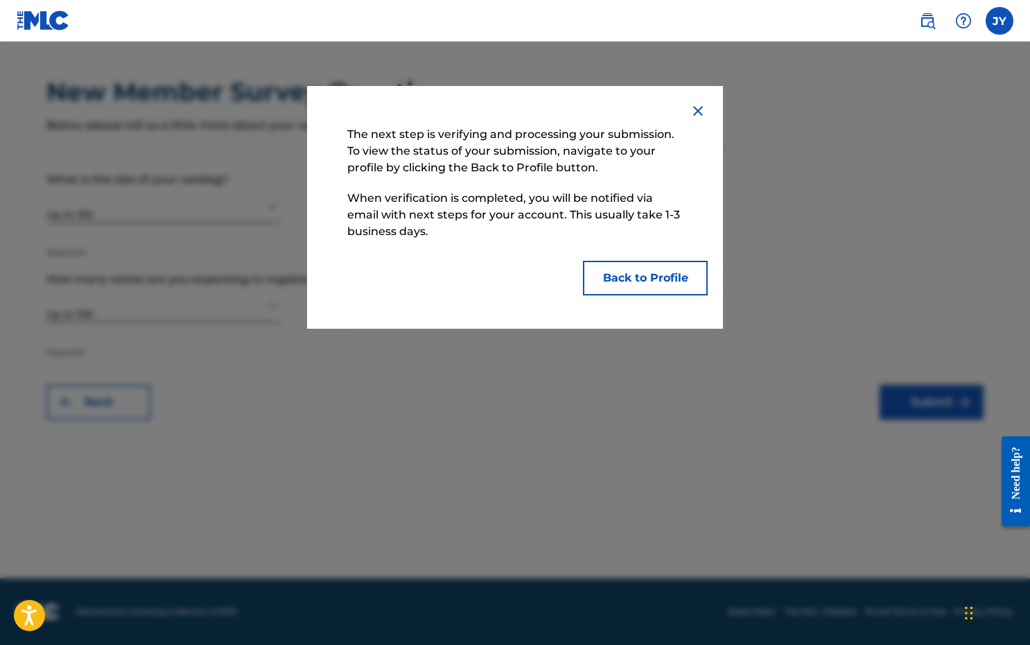
click at [668, 276] on button "Back to Profile" at bounding box center [645, 278] width 125 height 35
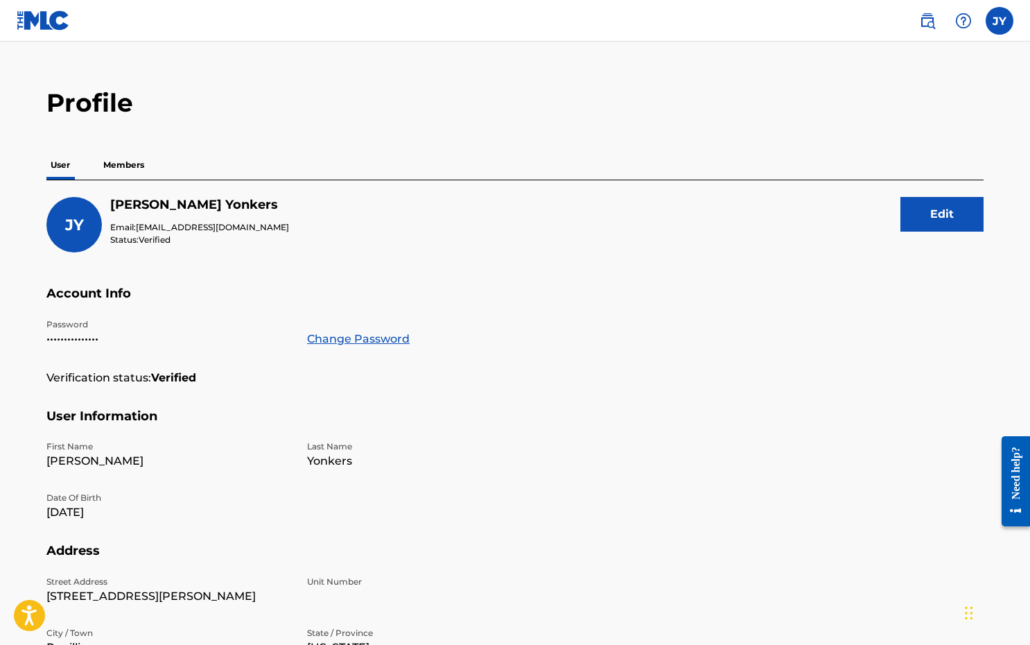
scroll to position [30, 0]
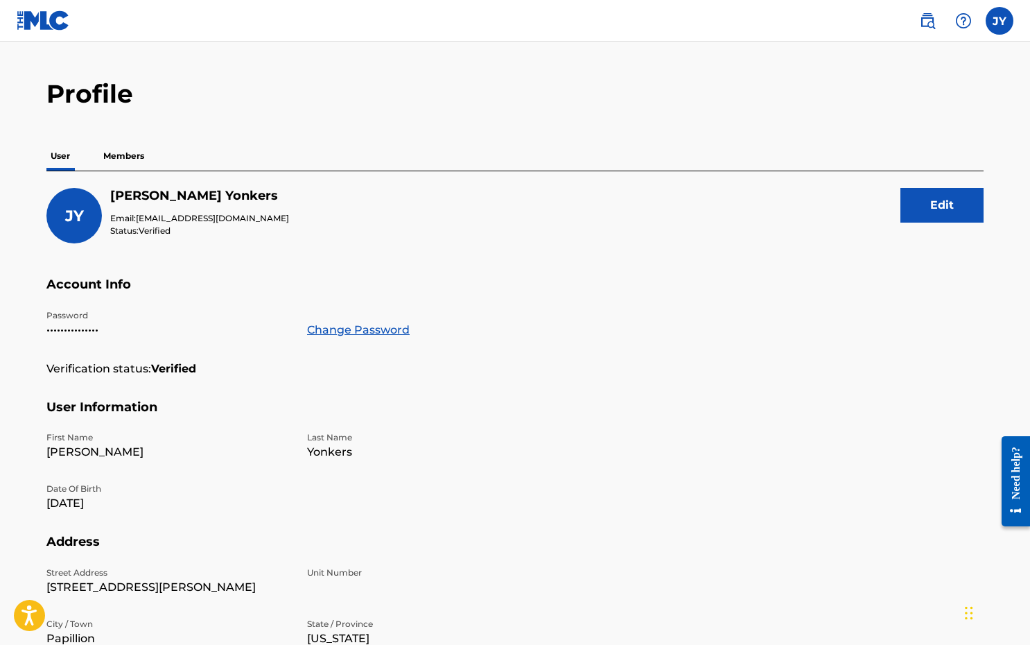
click at [129, 159] on p "Members" at bounding box center [123, 155] width 49 height 29
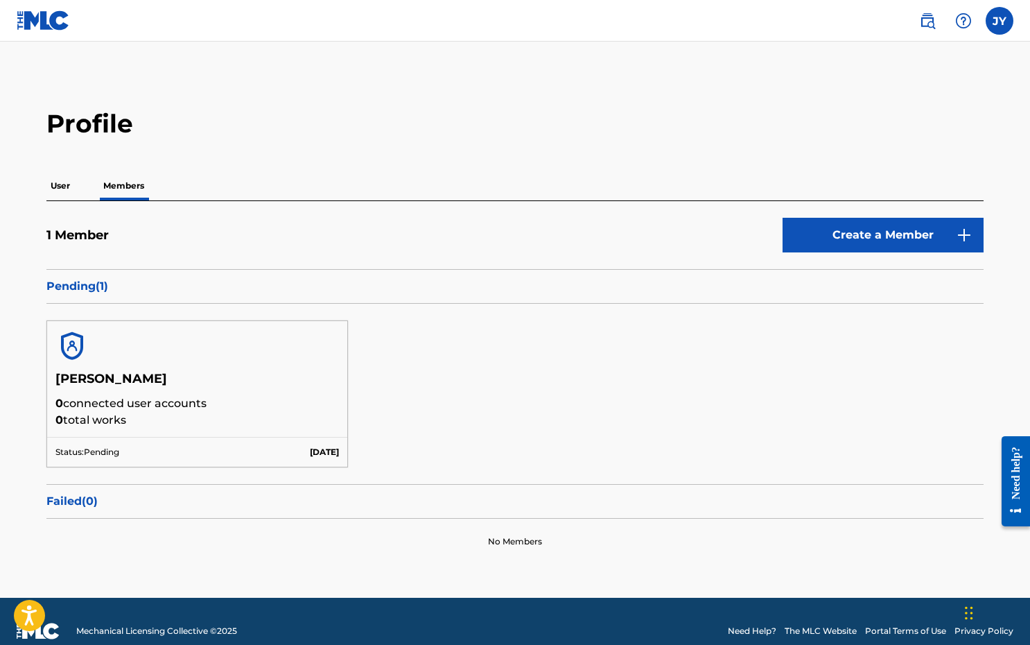
click at [69, 188] on p "User" at bounding box center [60, 185] width 28 height 29
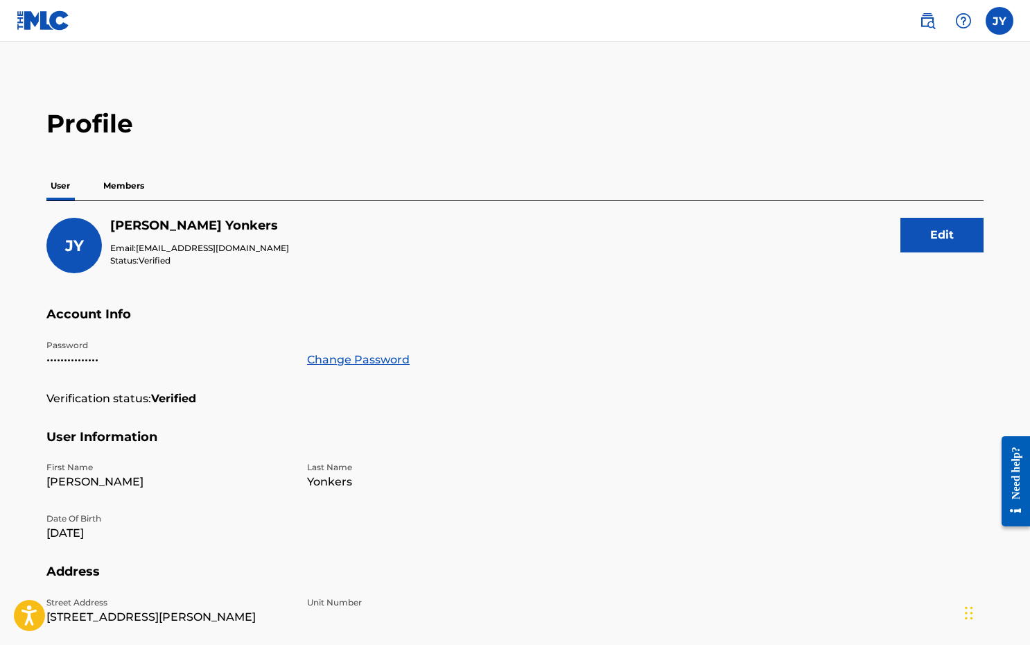
click at [129, 187] on p "Members" at bounding box center [123, 185] width 49 height 29
